Goal: Check status: Check status

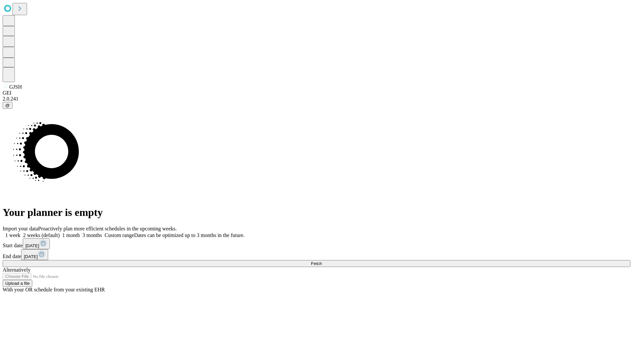
click at [322, 261] on span "Fetch" at bounding box center [316, 263] width 11 height 5
